Goal: Transaction & Acquisition: Download file/media

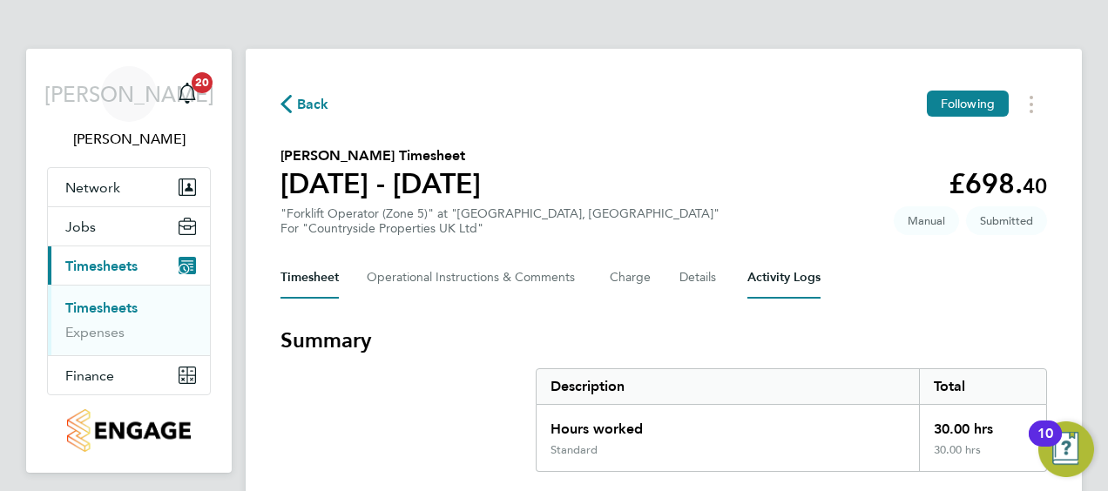
scroll to position [59, 0]
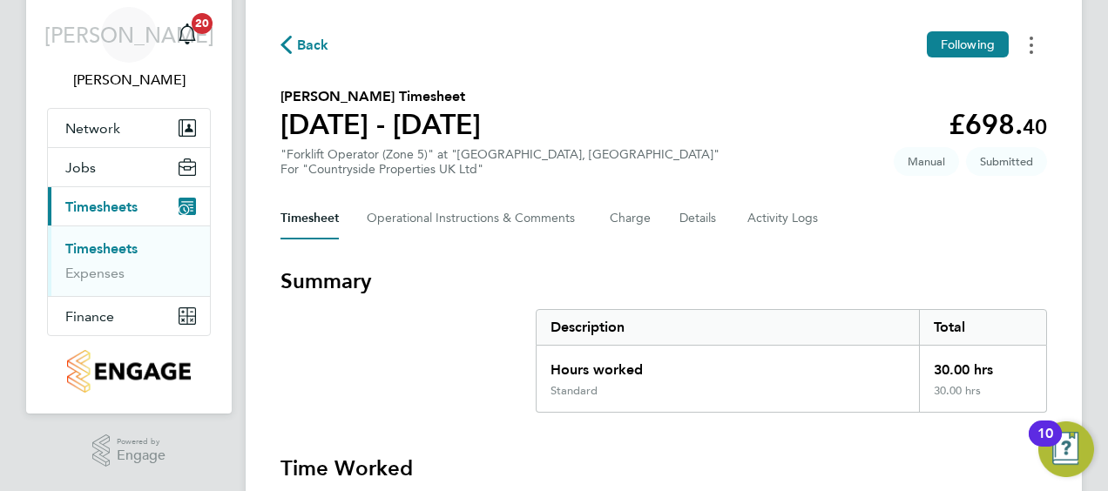
click at [1033, 39] on button "Timesheets Menu" at bounding box center [1031, 44] width 31 height 27
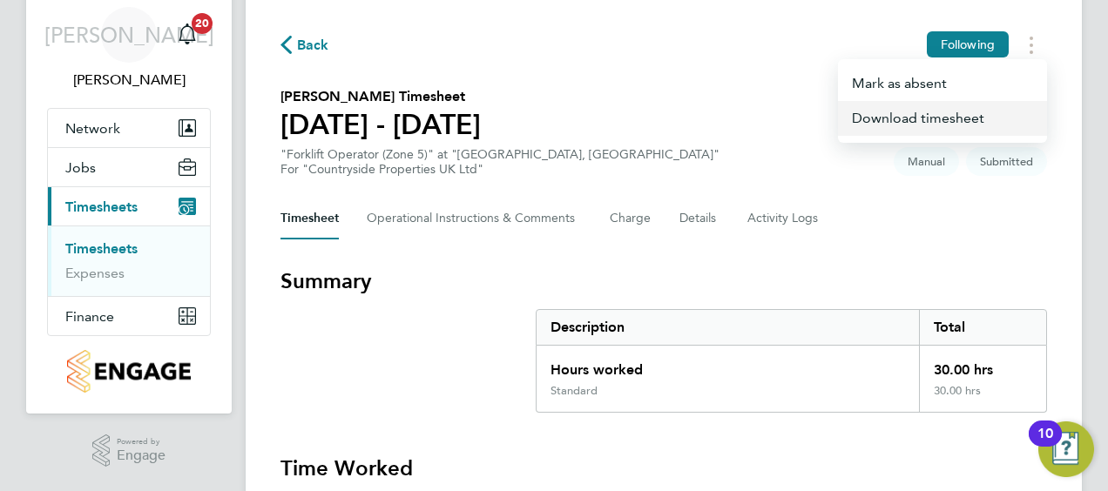
click at [924, 120] on link "Download timesheet" at bounding box center [942, 118] width 209 height 35
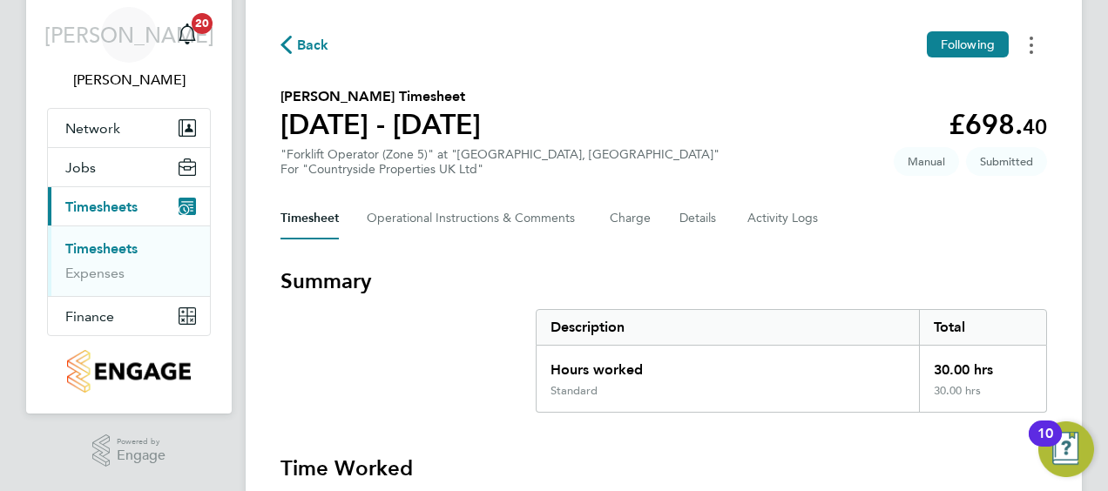
click at [1039, 52] on button "Timesheets Menu" at bounding box center [1031, 44] width 31 height 27
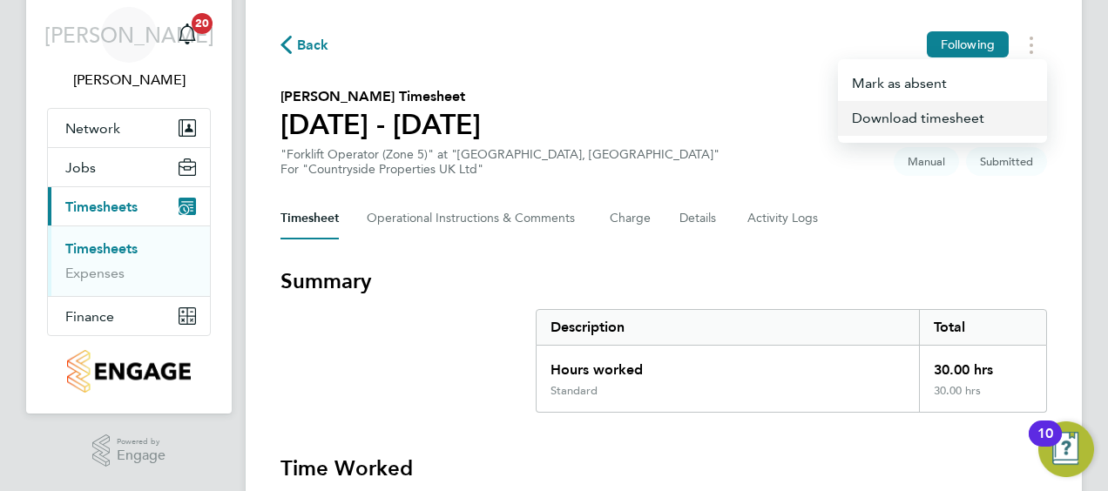
click at [897, 110] on link "Download timesheet" at bounding box center [942, 118] width 209 height 35
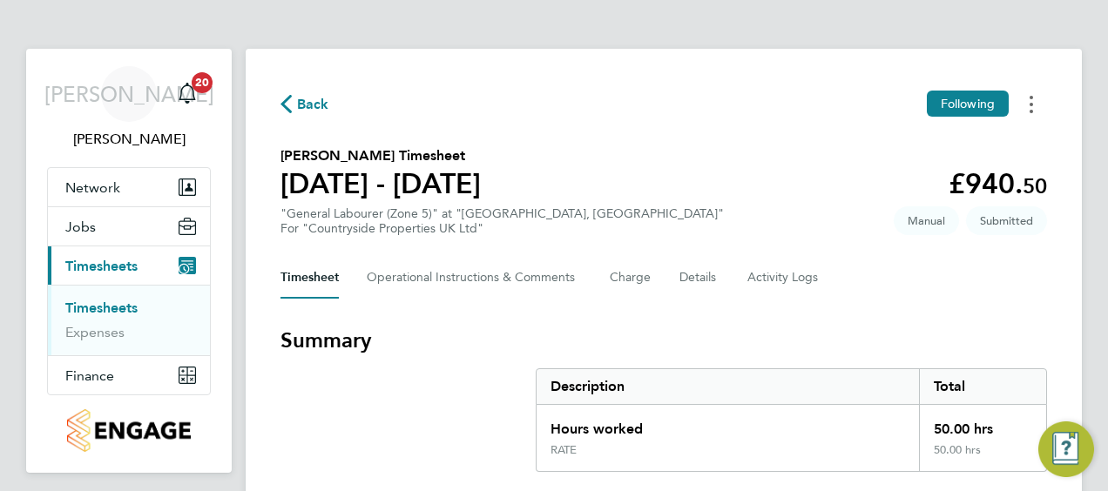
click at [1033, 96] on icon "Timesheets Menu" at bounding box center [1031, 104] width 3 height 17
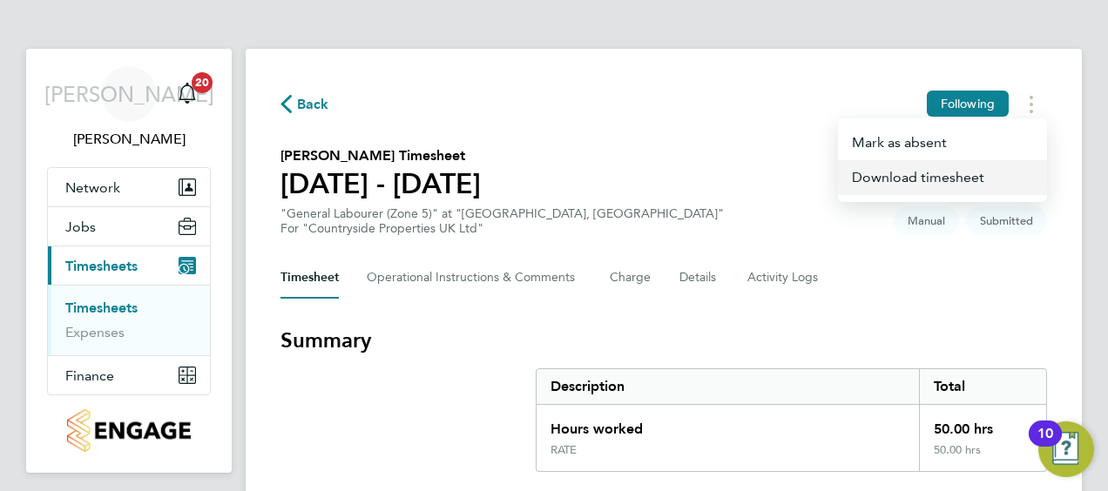
click at [922, 178] on link "Download timesheet" at bounding box center [942, 177] width 209 height 35
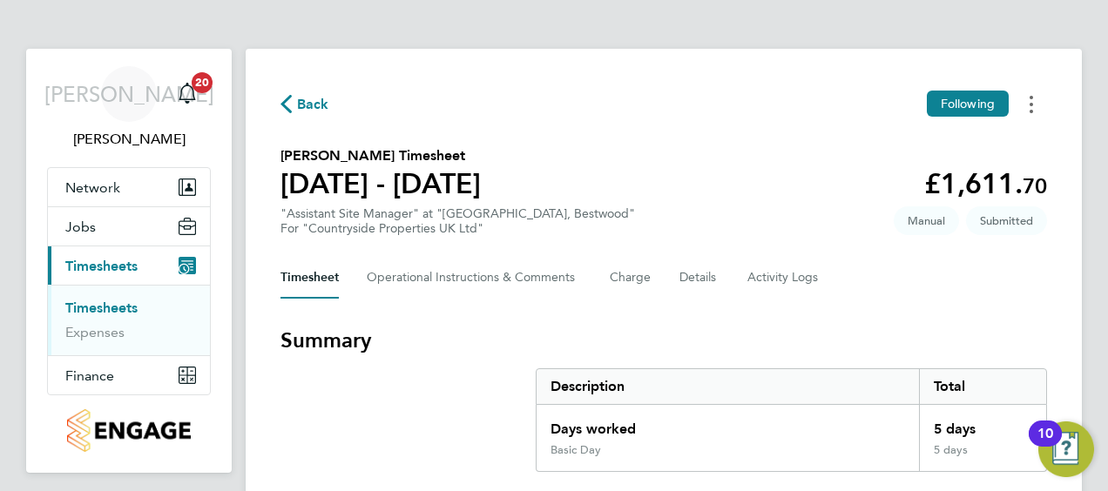
click at [1023, 99] on button "Timesheets Menu" at bounding box center [1031, 104] width 31 height 27
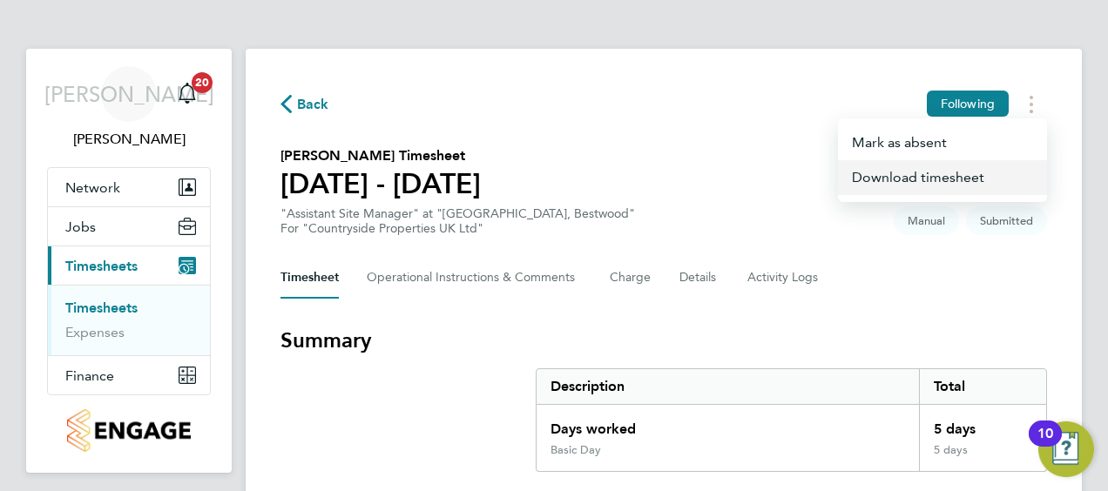
click at [936, 171] on link "Download timesheet" at bounding box center [942, 177] width 209 height 35
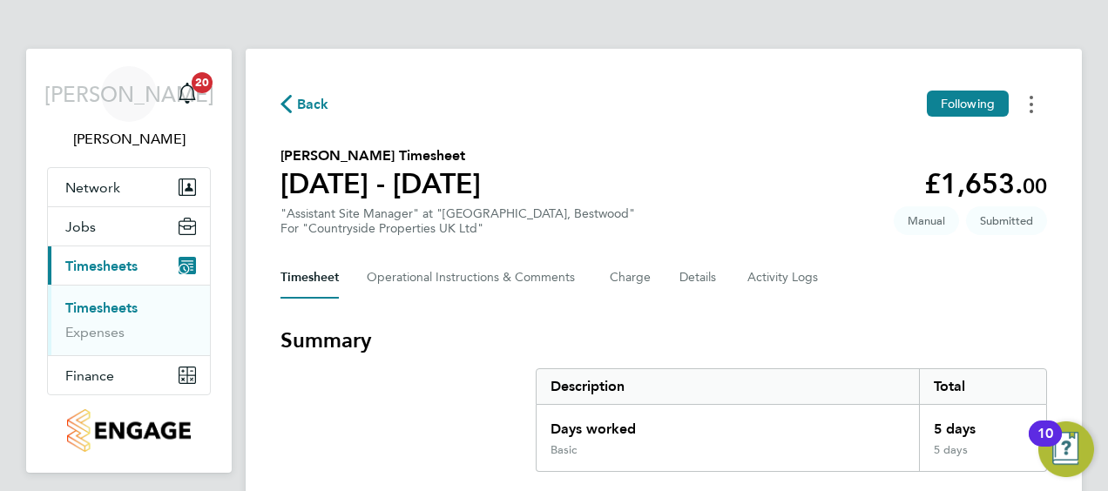
click at [1038, 108] on button "Timesheets Menu" at bounding box center [1031, 104] width 31 height 27
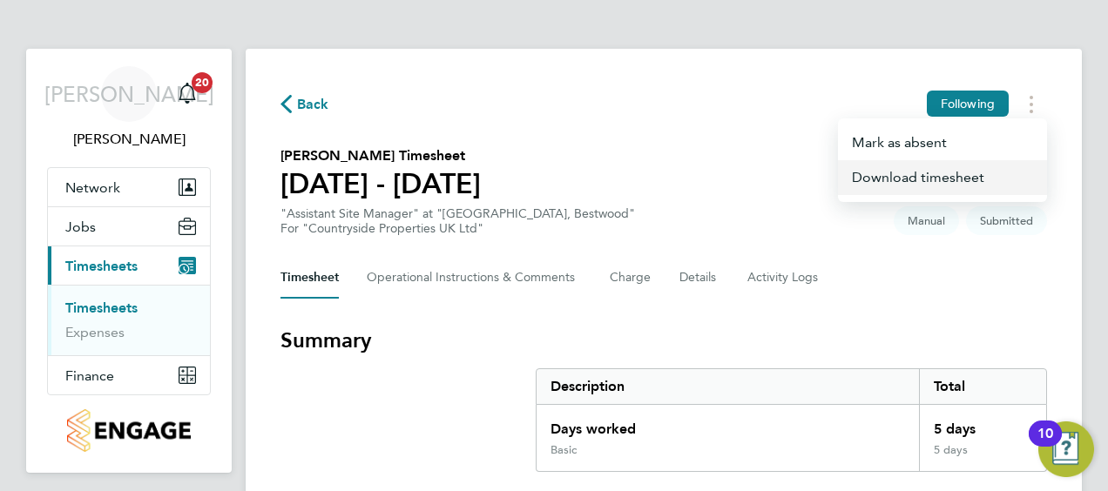
click at [891, 169] on link "Download timesheet" at bounding box center [942, 177] width 209 height 35
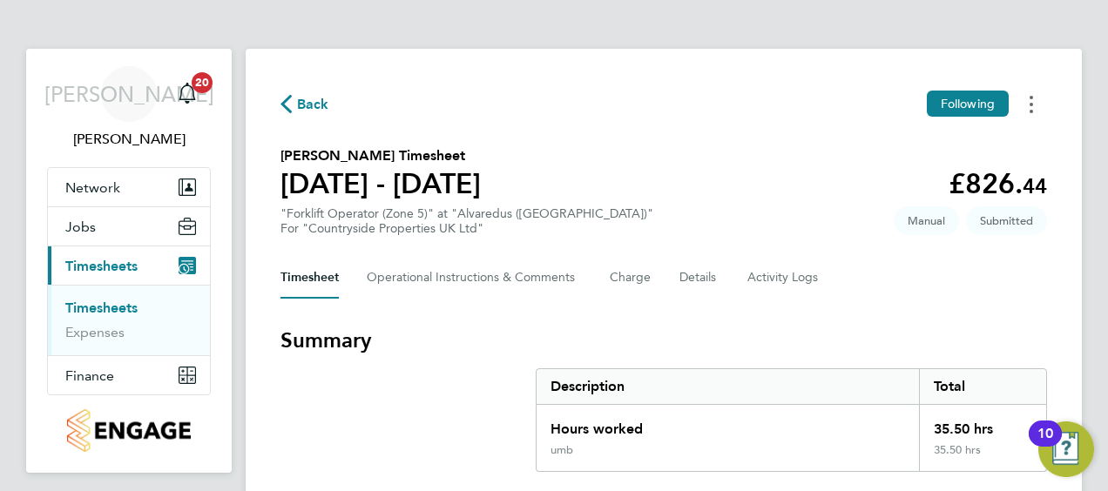
click at [1035, 91] on button "Timesheets Menu" at bounding box center [1031, 104] width 31 height 27
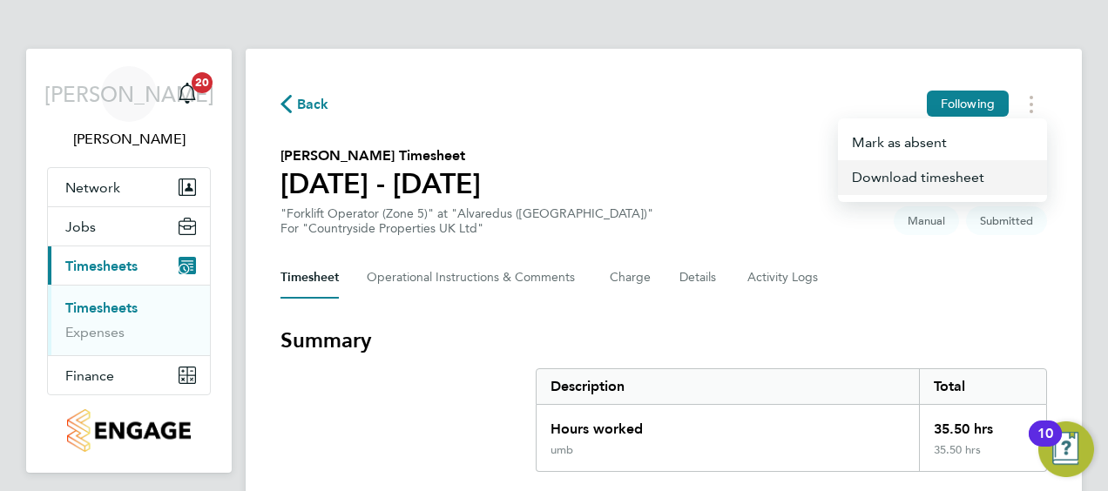
click at [928, 178] on link "Download timesheet" at bounding box center [942, 177] width 209 height 35
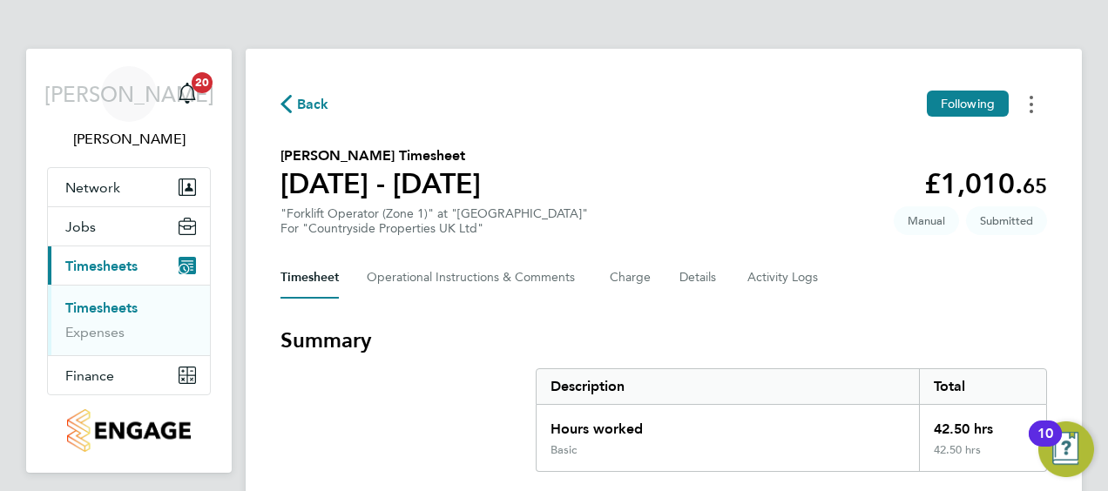
click at [1040, 108] on button "Timesheets Menu" at bounding box center [1031, 104] width 31 height 27
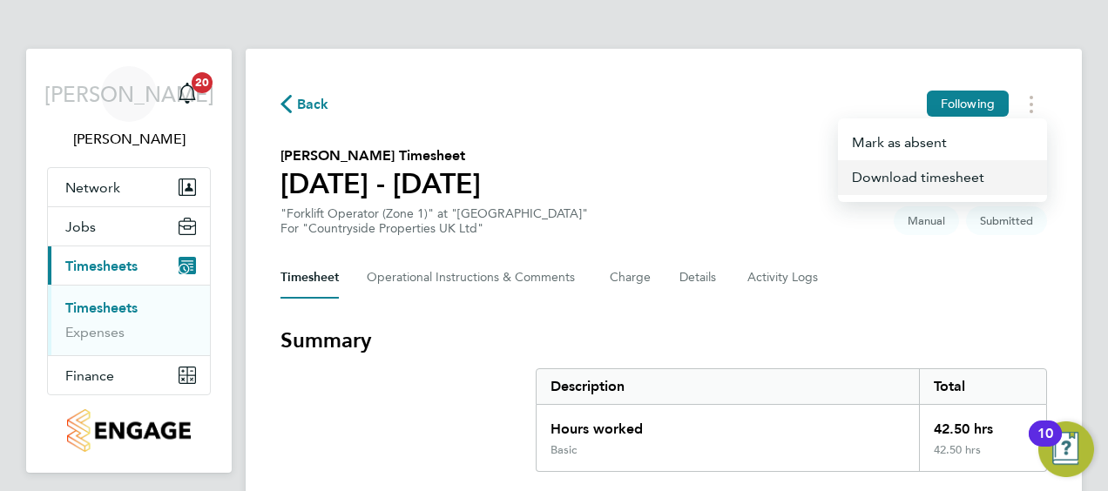
click at [913, 179] on link "Download timesheet" at bounding box center [942, 177] width 209 height 35
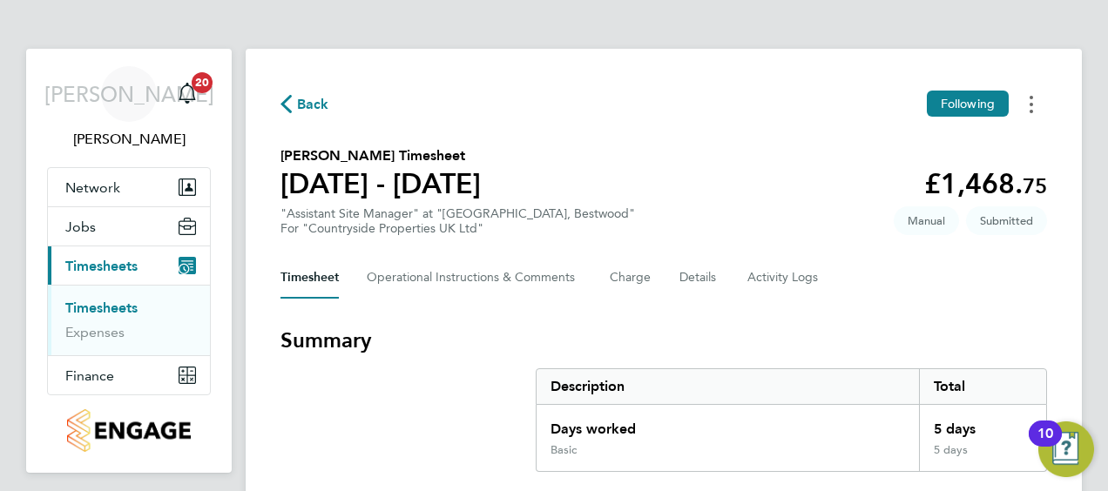
click at [1028, 105] on button "Timesheets Menu" at bounding box center [1031, 104] width 31 height 27
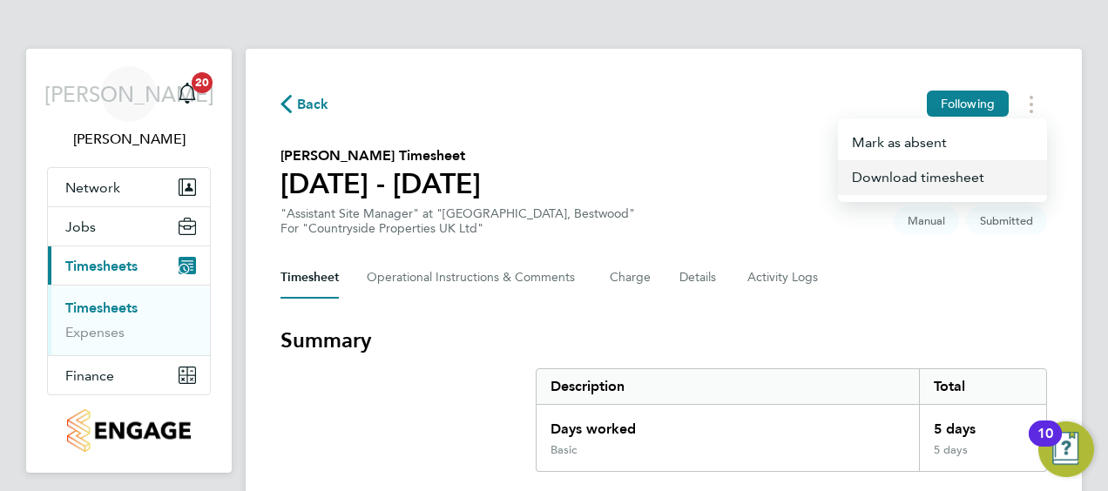
click at [918, 174] on link "Download timesheet" at bounding box center [942, 177] width 209 height 35
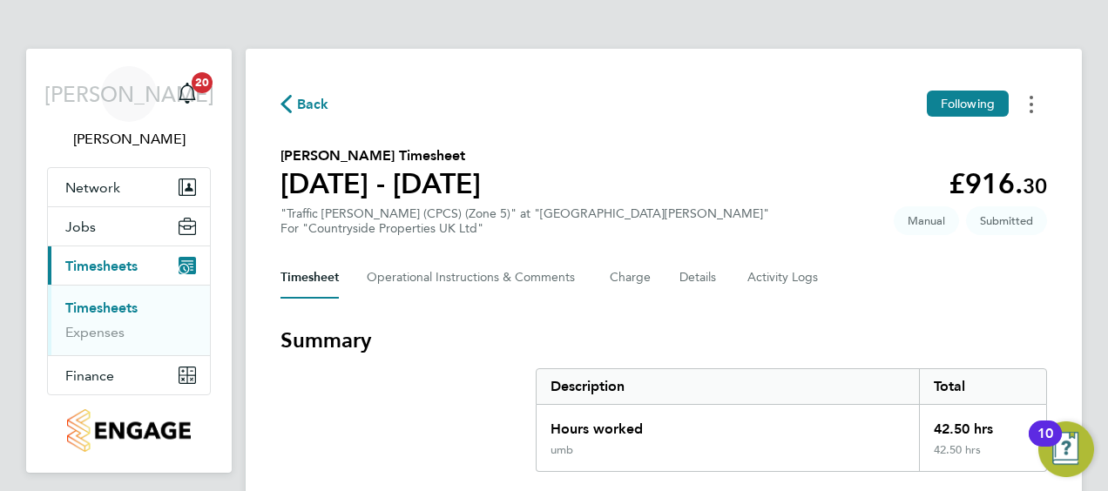
click at [1033, 95] on div "Timesheets Menu" at bounding box center [1031, 104] width 3 height 18
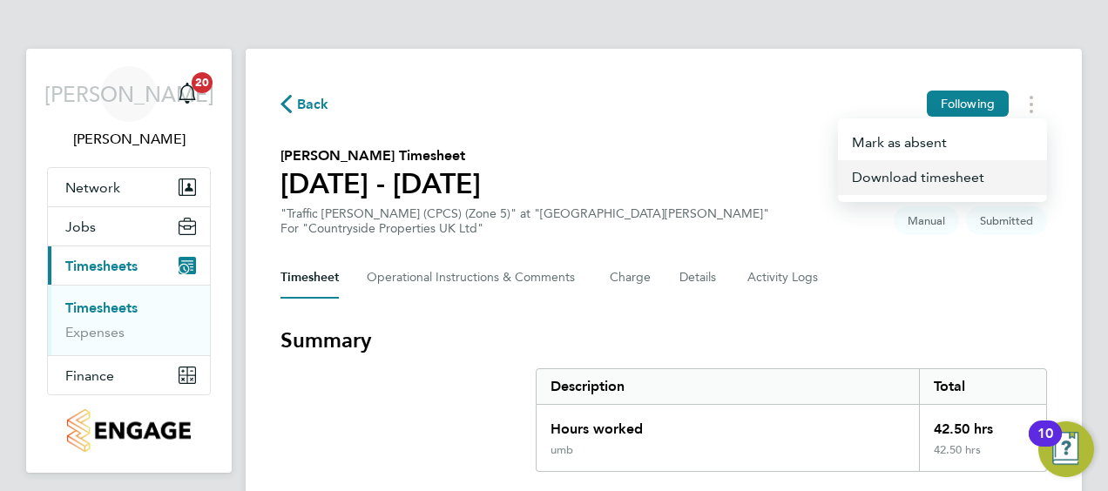
click at [902, 176] on link "Download timesheet" at bounding box center [942, 177] width 209 height 35
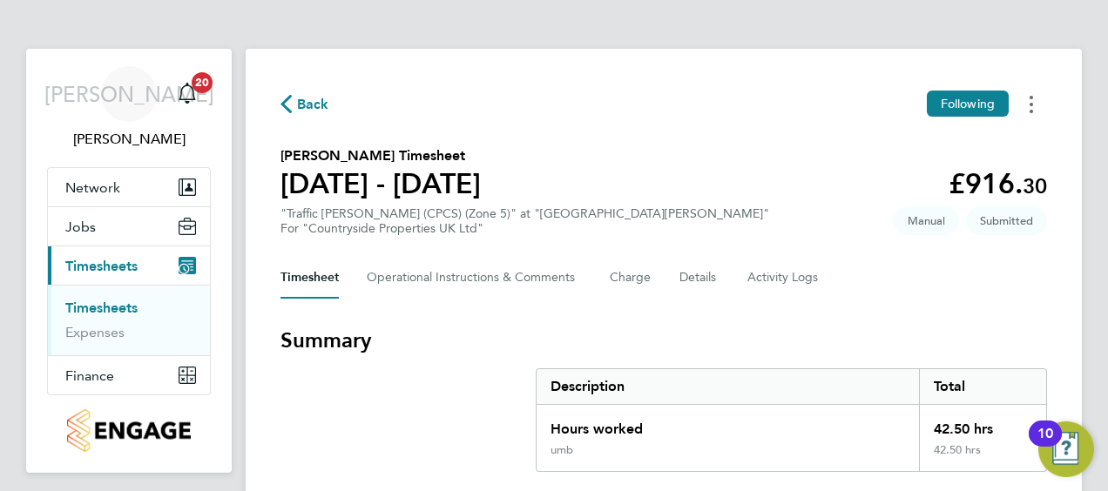
click at [1036, 104] on button "Timesheets Menu" at bounding box center [1031, 104] width 31 height 27
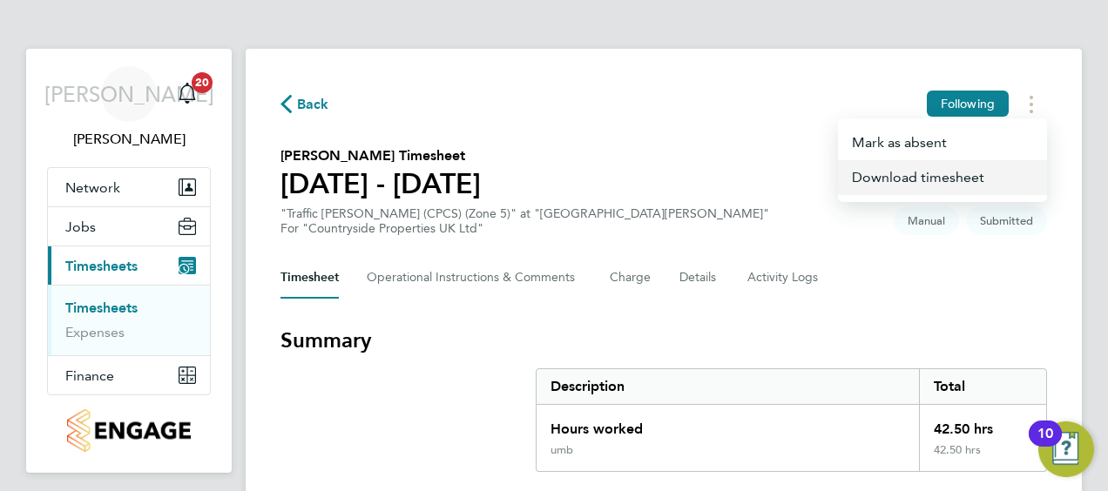
click at [917, 176] on link "Download timesheet" at bounding box center [942, 177] width 209 height 35
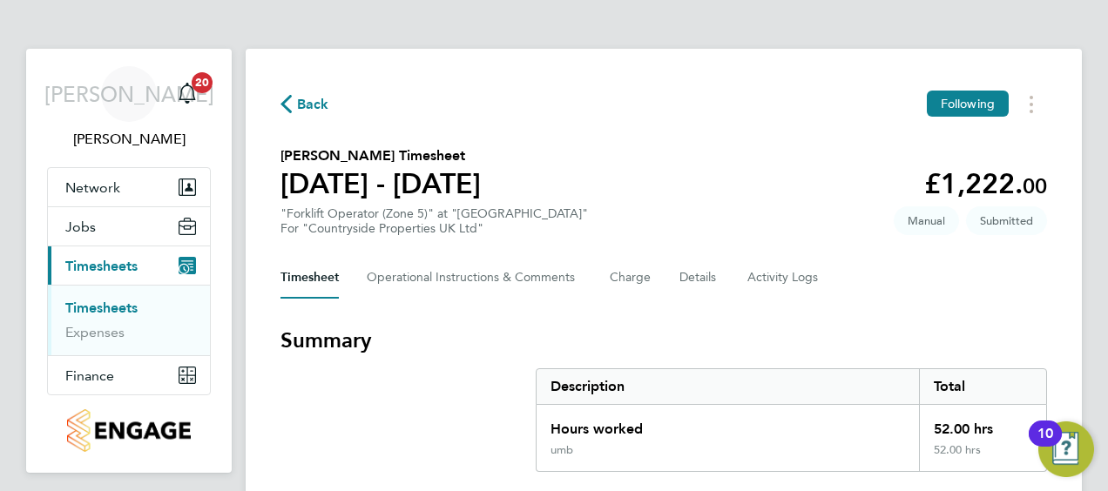
click at [1026, 112] on button "Timesheets Menu" at bounding box center [1031, 104] width 31 height 27
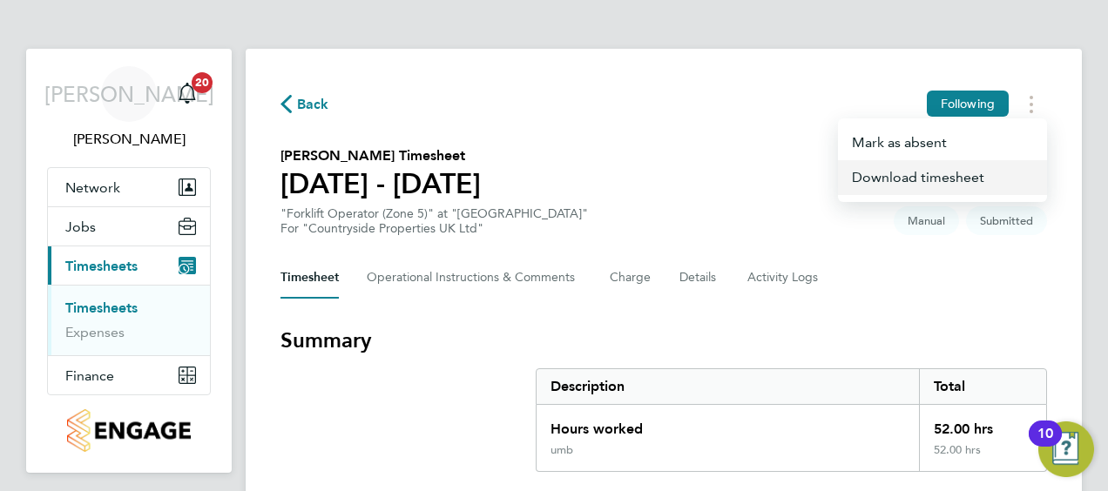
click at [913, 183] on link "Download timesheet" at bounding box center [942, 177] width 209 height 35
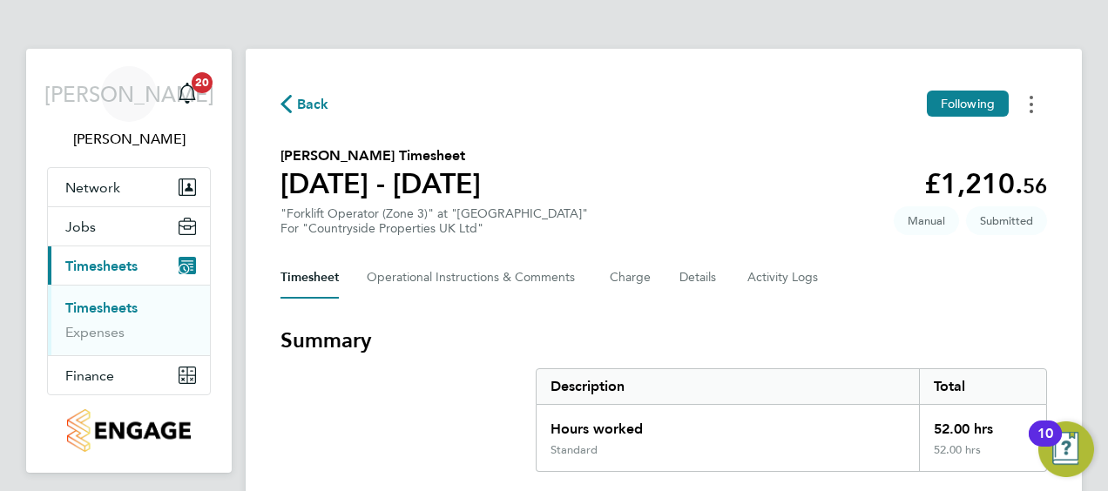
click at [1039, 106] on button "Timesheets Menu" at bounding box center [1031, 104] width 31 height 27
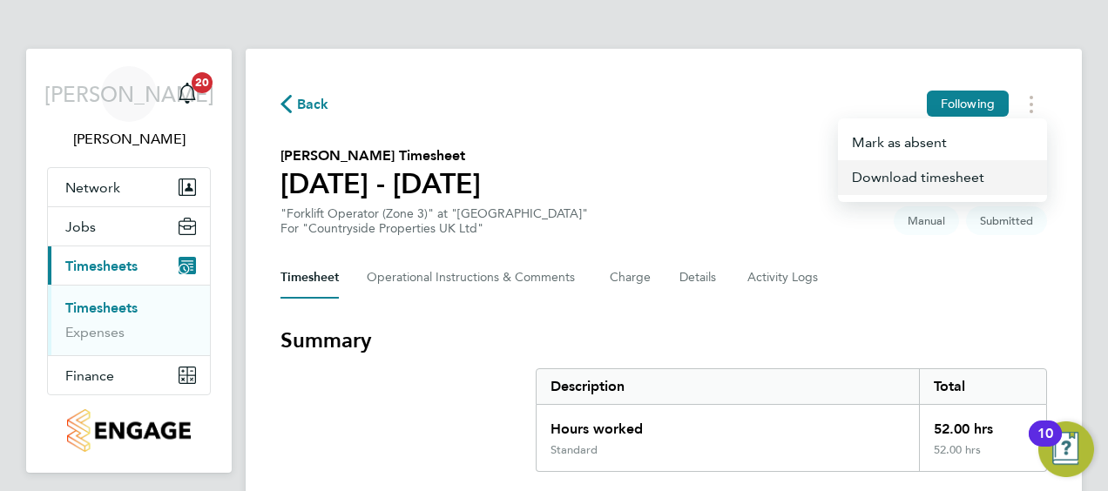
click at [945, 173] on link "Download timesheet" at bounding box center [942, 177] width 209 height 35
